Goal: Contribute content

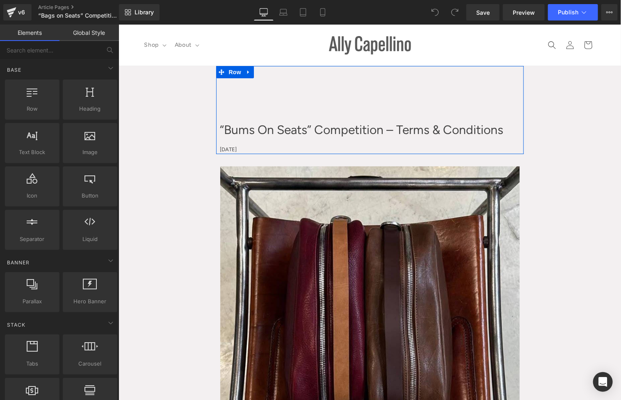
click at [326, 105] on div "“Bums On Seats” Competition – Terms & Conditions Heading [DATE] Text Block" at bounding box center [370, 126] width 308 height 56
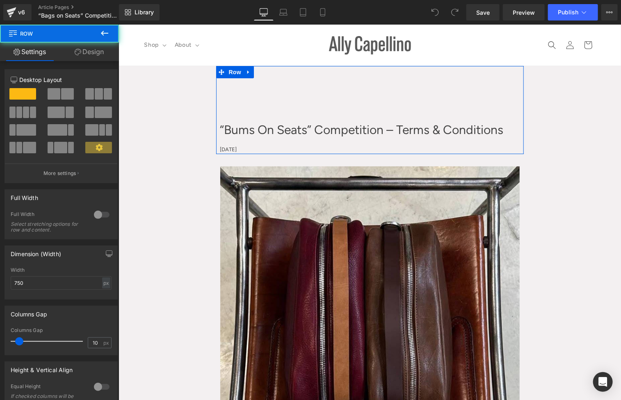
drag, startPoint x: 326, startPoint y: 105, endPoint x: 318, endPoint y: 105, distance: 8.2
click at [327, 105] on div "“Bums On Seats” Competition – Terms & Conditions Heading [DATE] Text Block" at bounding box center [370, 126] width 308 height 56
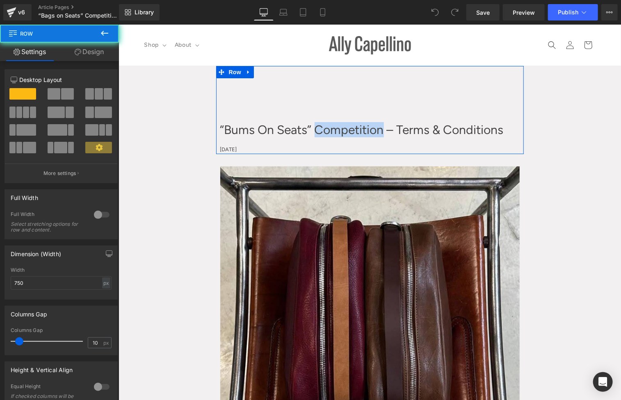
click at [303, 126] on h1 "“Bums On Seats” Competition – Terms & Conditions" at bounding box center [370, 129] width 300 height 15
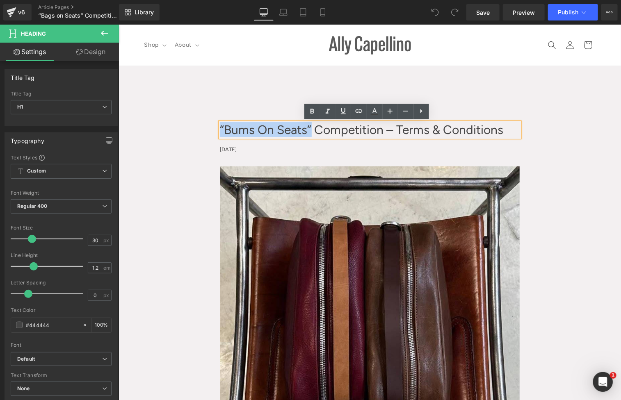
drag, startPoint x: 310, startPoint y: 128, endPoint x: 203, endPoint y: 107, distance: 108.7
paste div
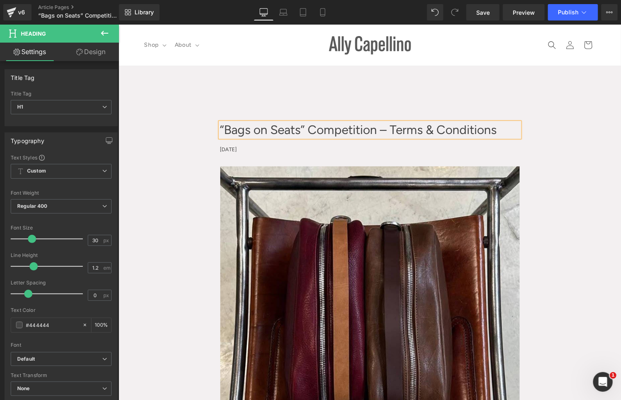
click at [221, 130] on h1 "“Bags on Seats” Competition – Terms & Conditions" at bounding box center [370, 129] width 300 height 15
click at [323, 9] on icon at bounding box center [323, 12] width 8 height 8
type input "100"
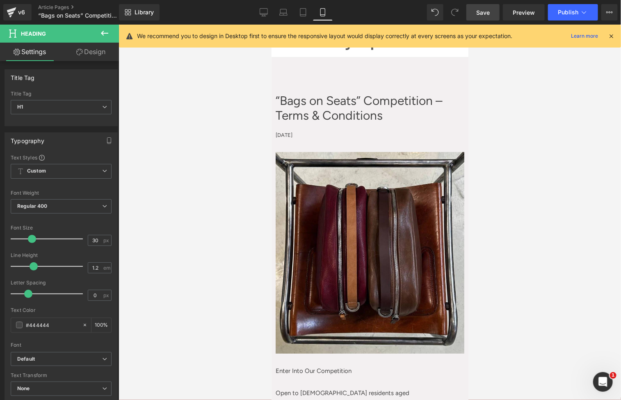
click at [483, 9] on span "Save" at bounding box center [483, 12] width 14 height 9
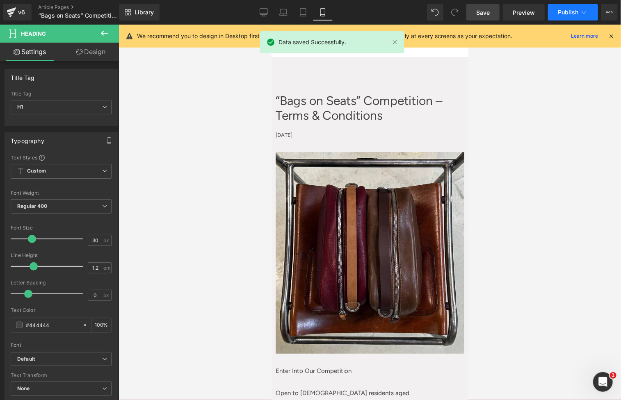
click at [576, 9] on span "Publish" at bounding box center [568, 12] width 21 height 7
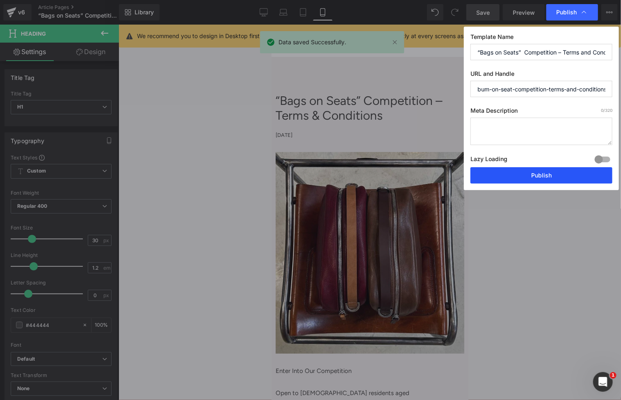
click at [526, 174] on button "Publish" at bounding box center [542, 175] width 142 height 16
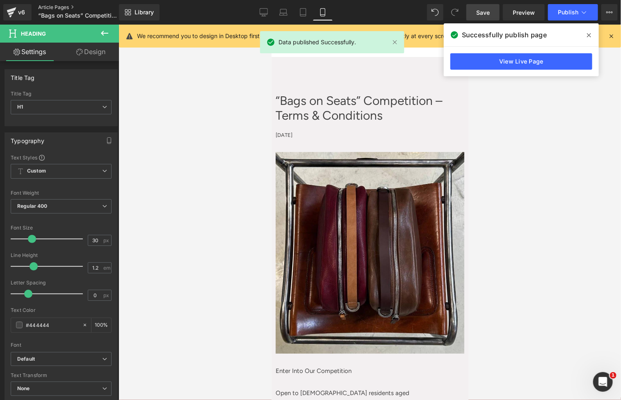
click at [62, 7] on link "Article Pages" at bounding box center [85, 7] width 94 height 7
